Goal: Information Seeking & Learning: Find specific fact

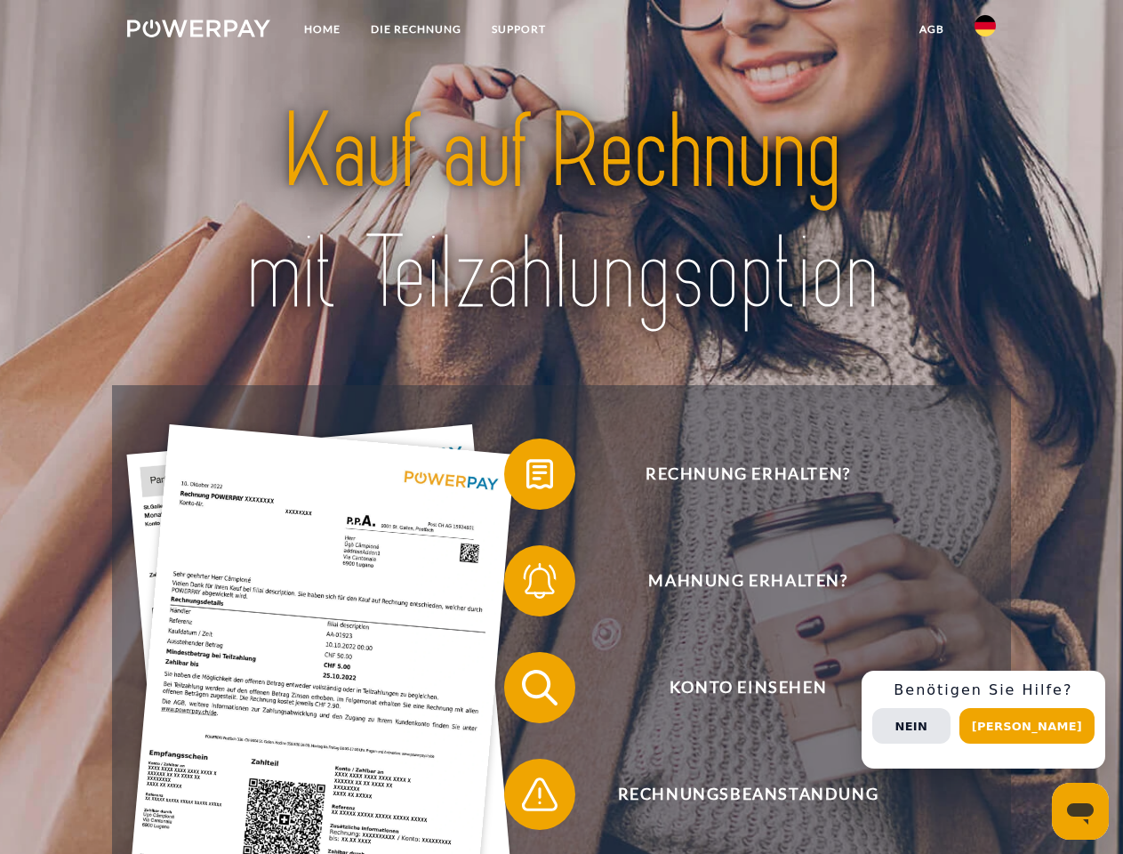
click at [198, 31] on img at bounding box center [198, 29] width 143 height 18
click at [986, 31] on img at bounding box center [985, 25] width 21 height 21
click at [931, 29] on link "agb" at bounding box center [932, 29] width 55 height 32
click at [527, 478] on span at bounding box center [513, 474] width 89 height 89
click at [527, 584] on span at bounding box center [513, 580] width 89 height 89
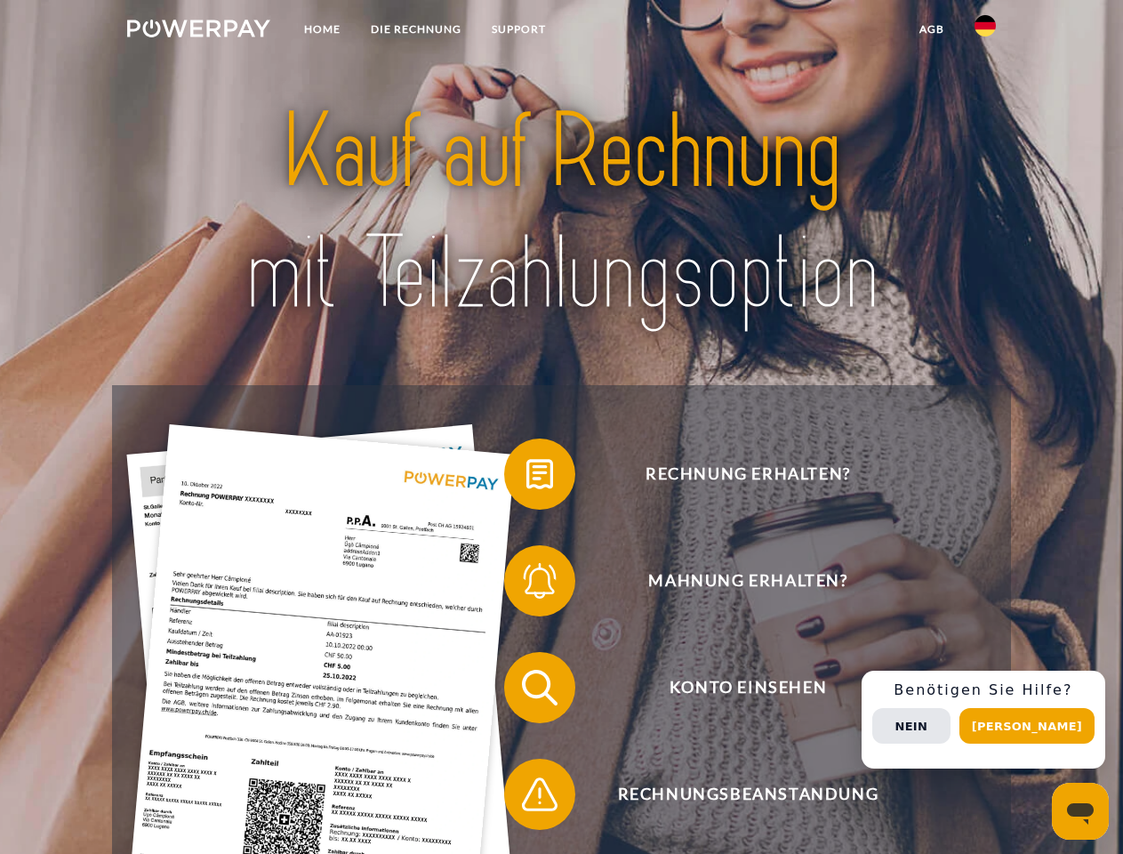
click at [527, 691] on span at bounding box center [513, 687] width 89 height 89
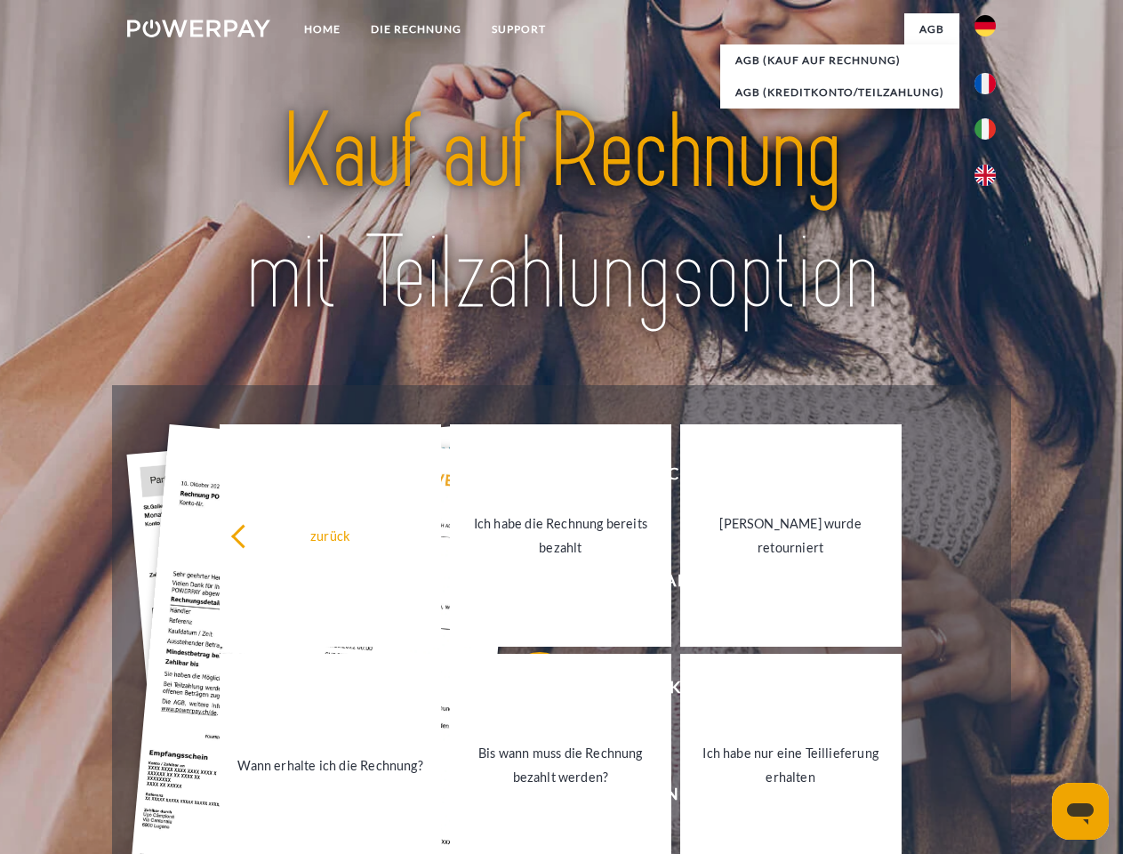
click at [527, 798] on link "Bis wann muss die Rechnung bezahlt werden?" at bounding box center [560, 765] width 221 height 222
click at [990, 720] on div "Rechnung erhalten? Mahnung erhalten? Konto einsehen" at bounding box center [561, 741] width 898 height 712
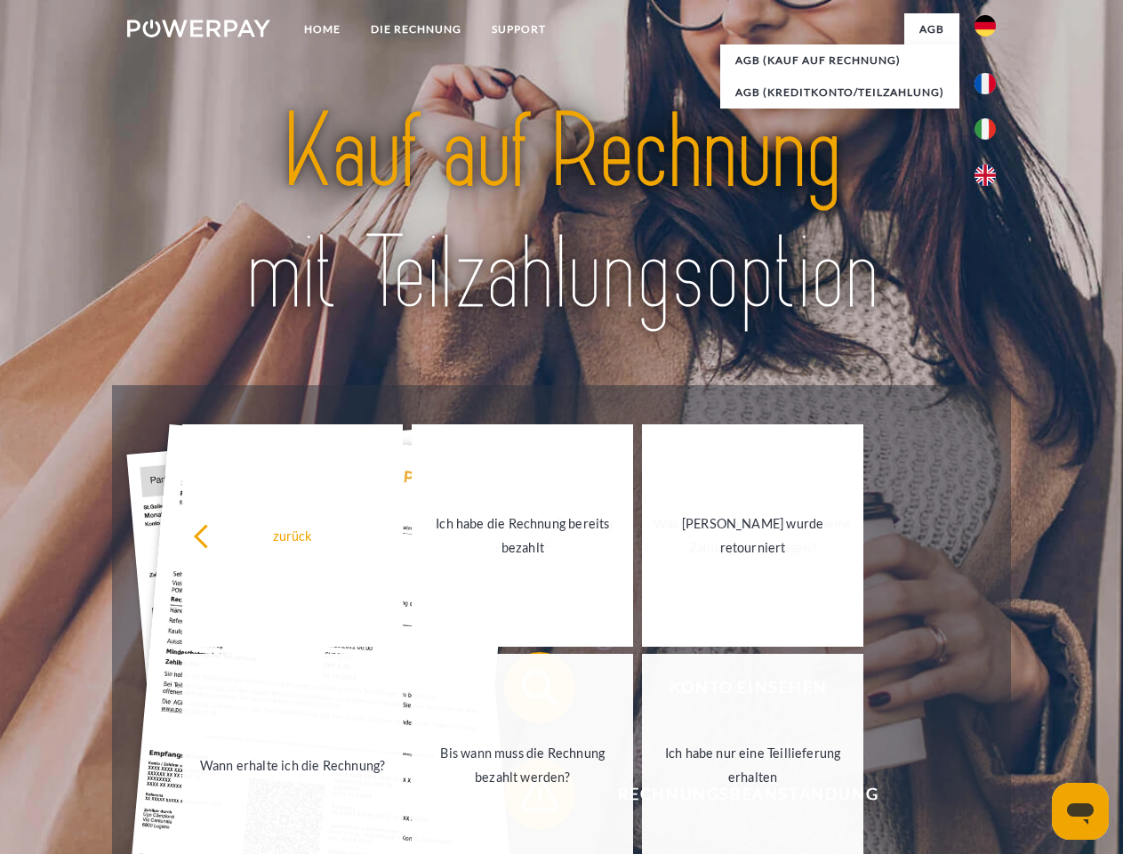
click at [946, 723] on span "Konto einsehen" at bounding box center [748, 687] width 436 height 71
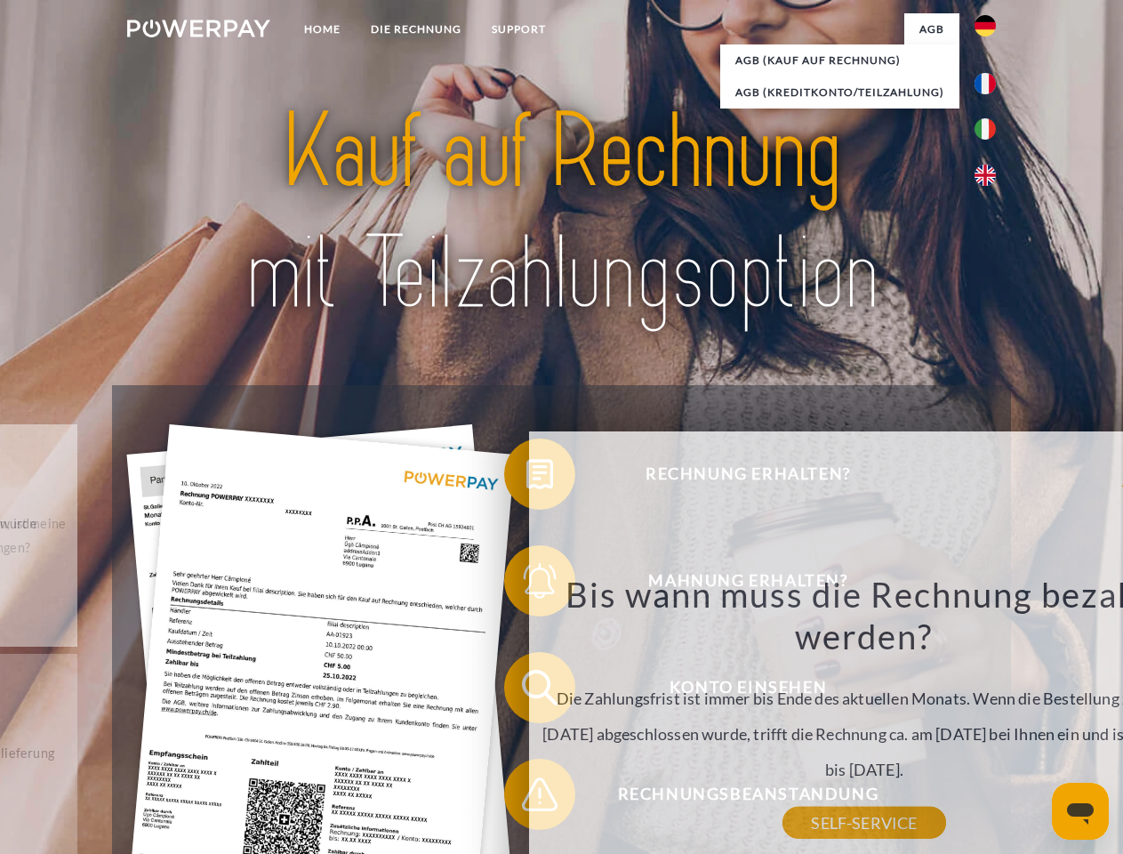
click at [1034, 726] on header "Home DIE RECHNUNG SUPPORT" at bounding box center [561, 614] width 1123 height 1228
